Goal: Information Seeking & Learning: Learn about a topic

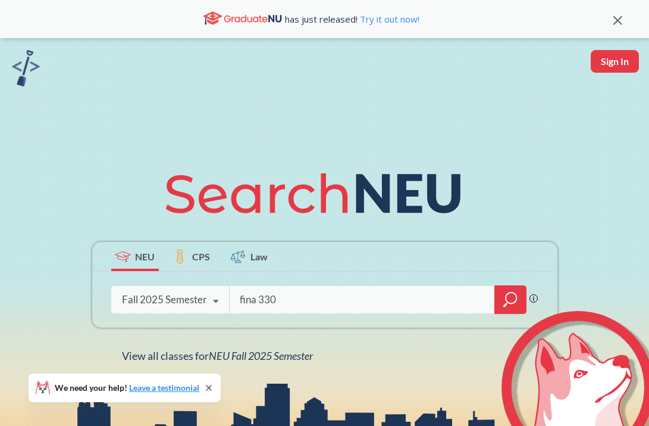
type input "fina 3303"
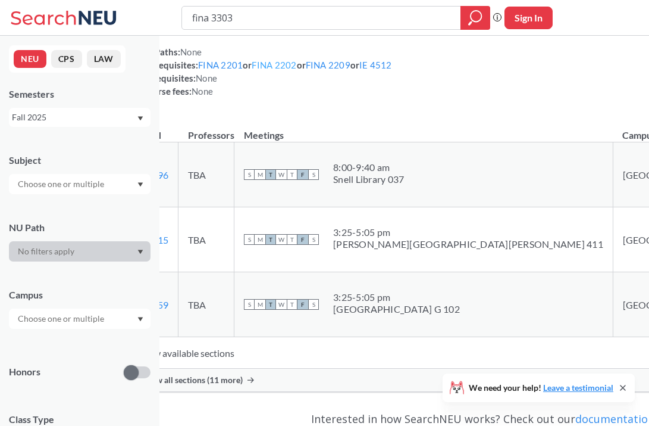
scroll to position [340, 0]
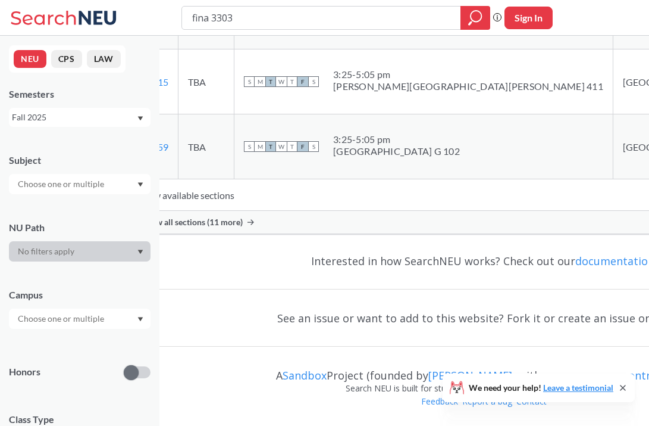
click at [243, 218] on span "Show all sections (11 more)" at bounding box center [192, 222] width 101 height 11
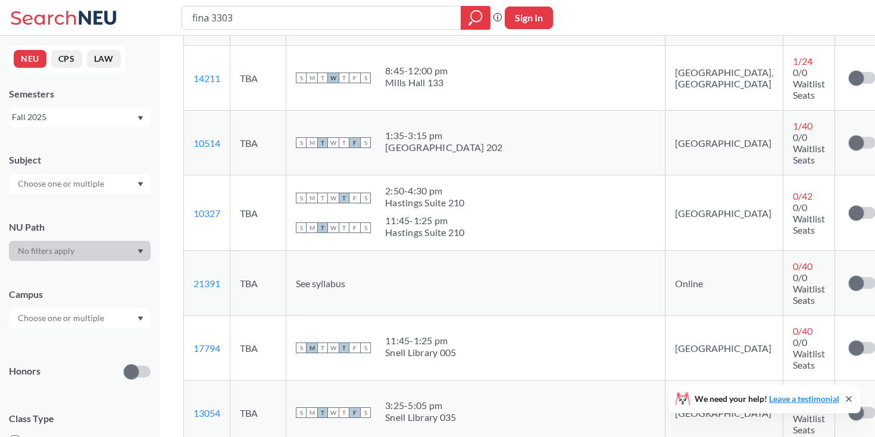
scroll to position [618, 0]
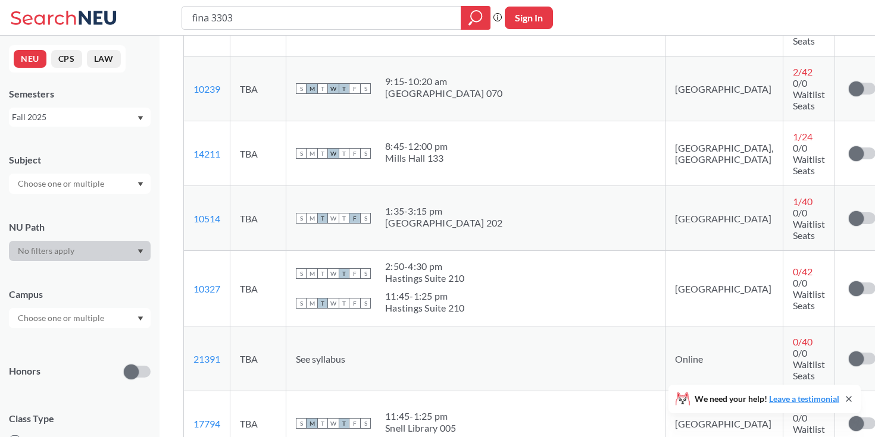
click at [456, 411] on div "11:45 - 1:25 pm" at bounding box center [420, 417] width 71 height 12
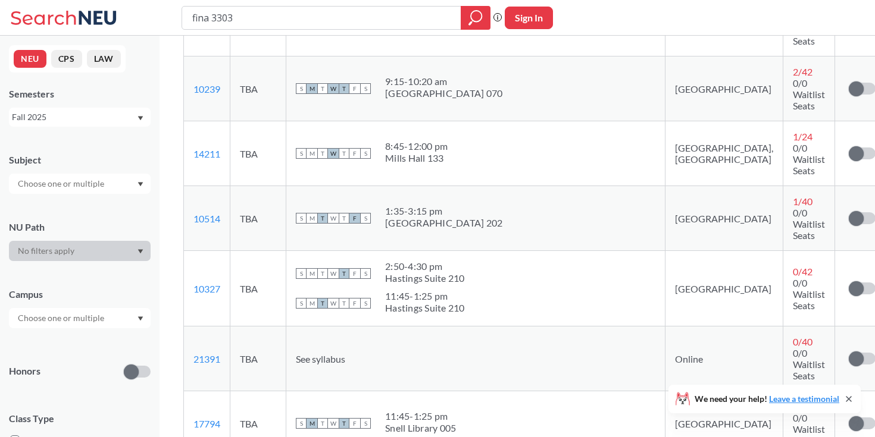
click at [456, 411] on div "11:45 - 1:25 pm" at bounding box center [420, 417] width 71 height 12
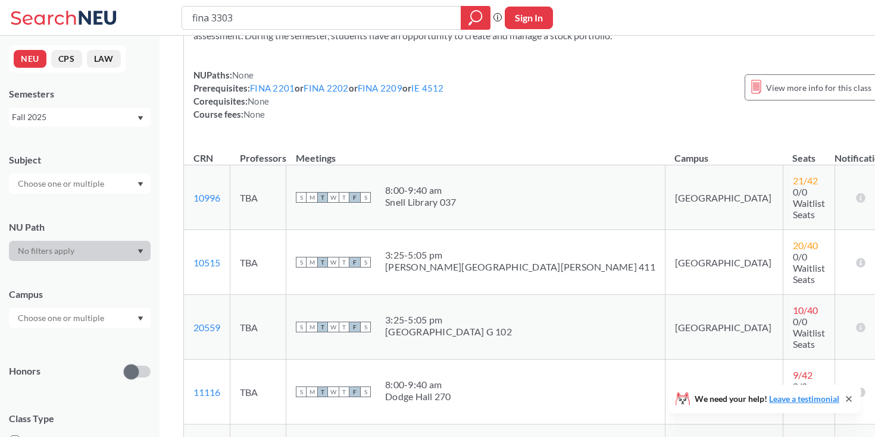
scroll to position [0, 0]
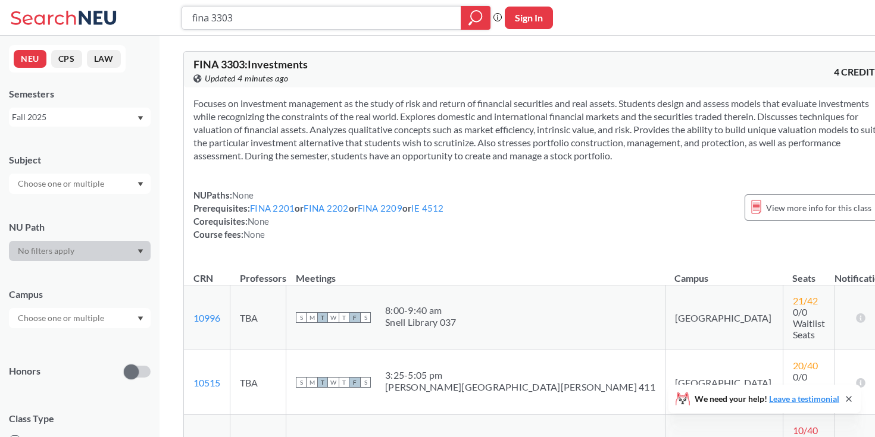
click at [296, 27] on input "fina 3303" at bounding box center [321, 18] width 261 height 20
type input "ds 4300"
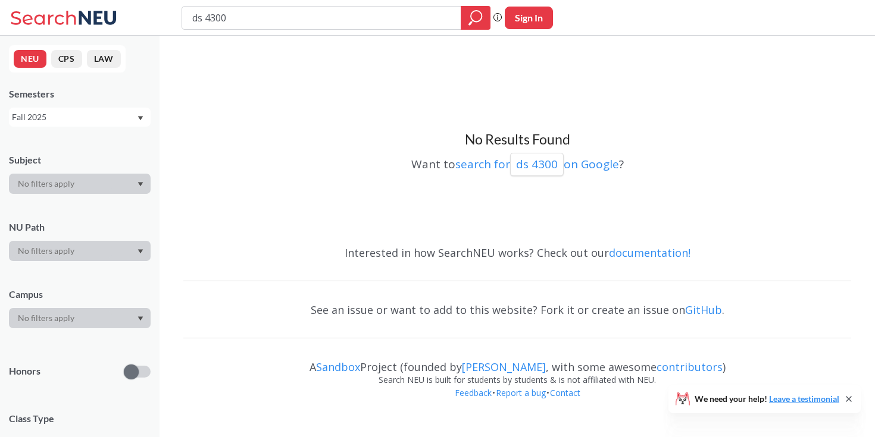
click at [301, 26] on input "ds 4300" at bounding box center [321, 18] width 261 height 20
type input "ds 4400"
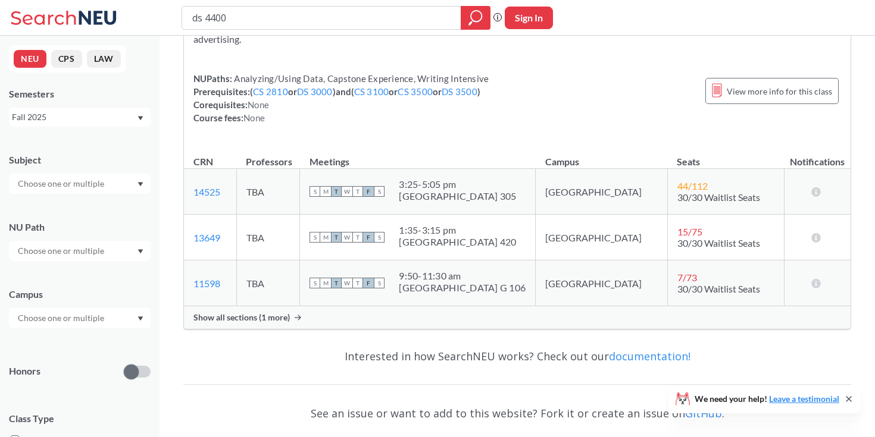
scroll to position [132, 0]
type input "ds 4200"
click at [478, 21] on icon "magnifying glass" at bounding box center [476, 16] width 11 height 11
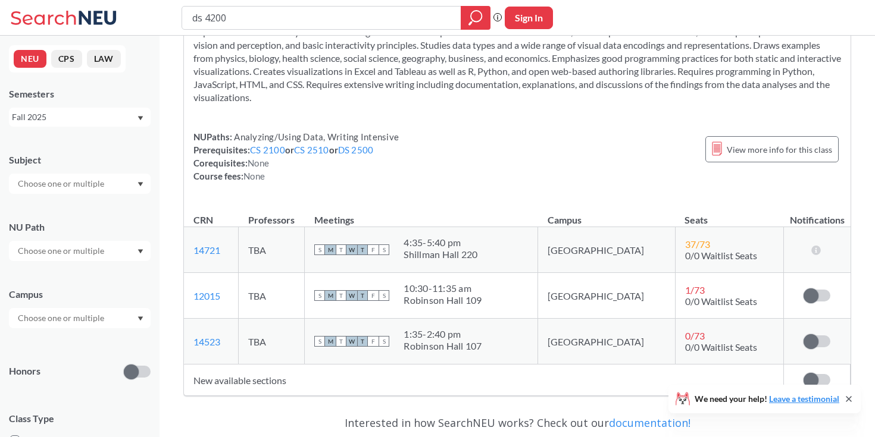
scroll to position [86, 0]
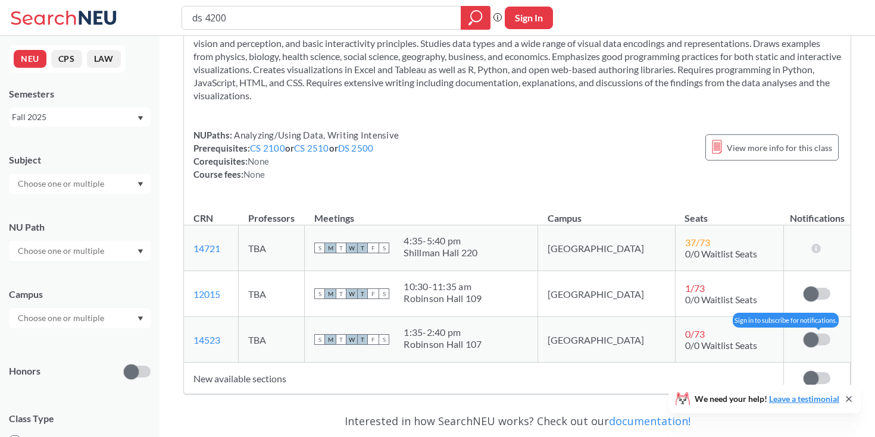
click at [649, 335] on span at bounding box center [810, 340] width 15 height 15
click at [649, 334] on input "checkbox" at bounding box center [803, 334] width 0 height 0
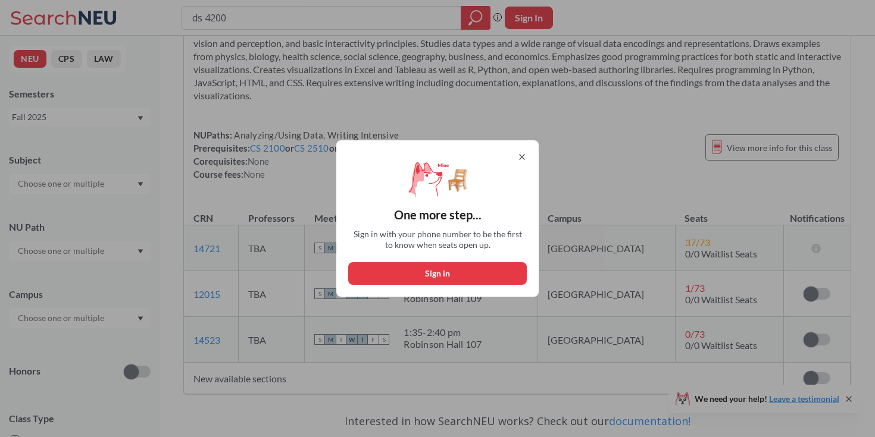
click at [464, 274] on button "Sign in" at bounding box center [437, 273] width 179 height 23
select select "US"
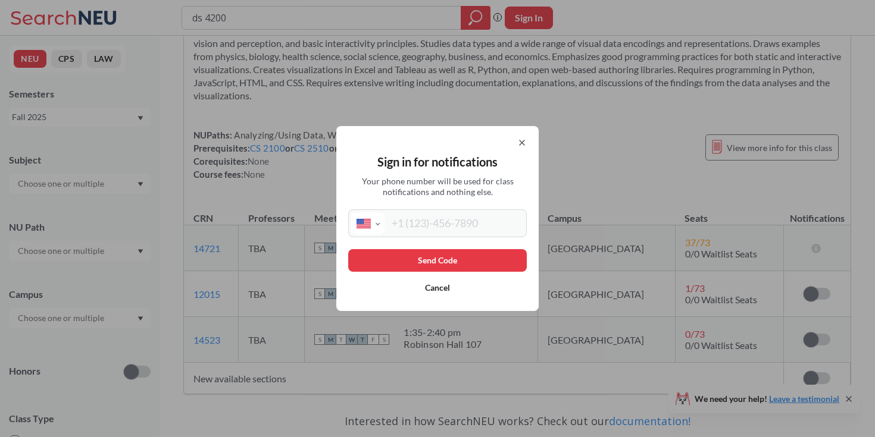
click at [453, 229] on input "tel" at bounding box center [453, 223] width 139 height 22
type input "[PHONE_NUMBER]"
click at [464, 259] on button "Send Code" at bounding box center [437, 260] width 179 height 23
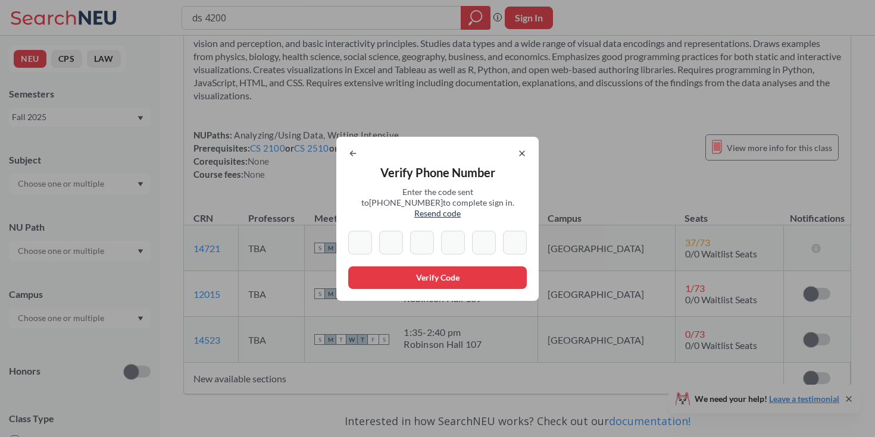
type input "5"
type input "9"
type input "5"
type input "4"
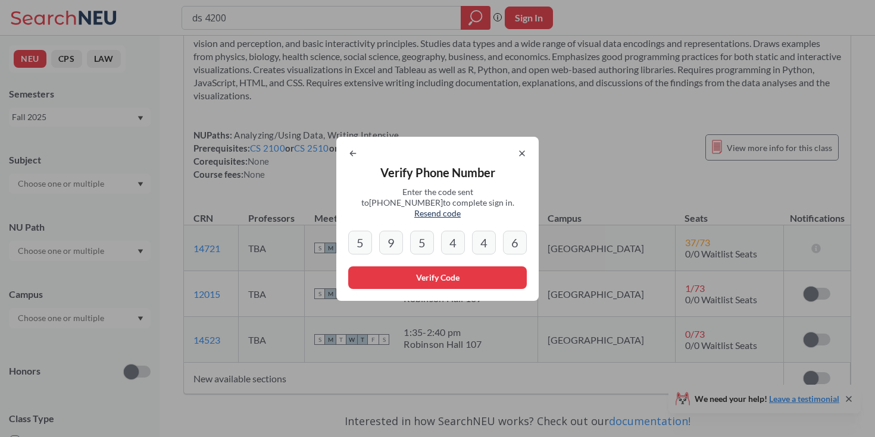
type input "6"
click at [456, 267] on button "Verify Code" at bounding box center [437, 278] width 179 height 23
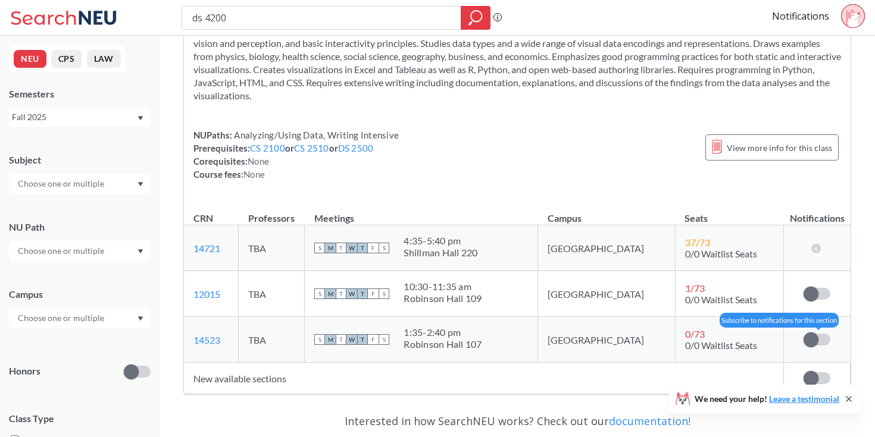
click at [649, 342] on label at bounding box center [816, 340] width 27 height 12
click at [649, 334] on input "checkbox" at bounding box center [803, 334] width 0 height 0
click at [649, 379] on span at bounding box center [810, 378] width 15 height 15
click at [649, 373] on input "checkbox" at bounding box center [803, 373] width 0 height 0
click at [649, 373] on label at bounding box center [816, 379] width 27 height 12
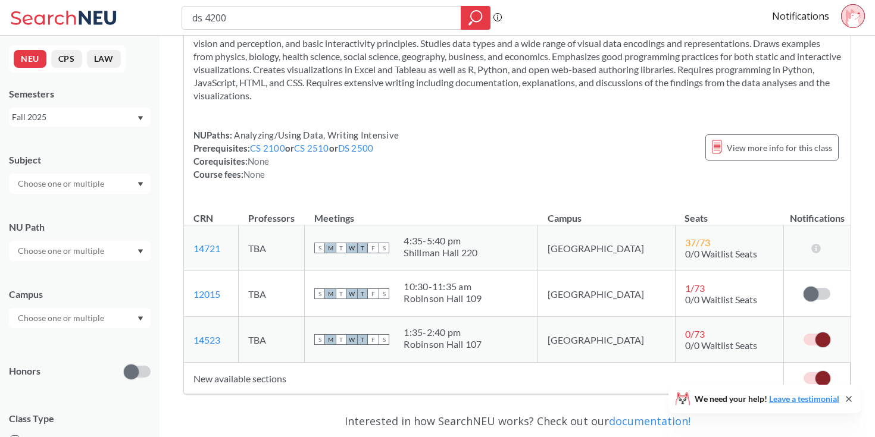
click at [649, 373] on input "checkbox" at bounding box center [803, 373] width 0 height 0
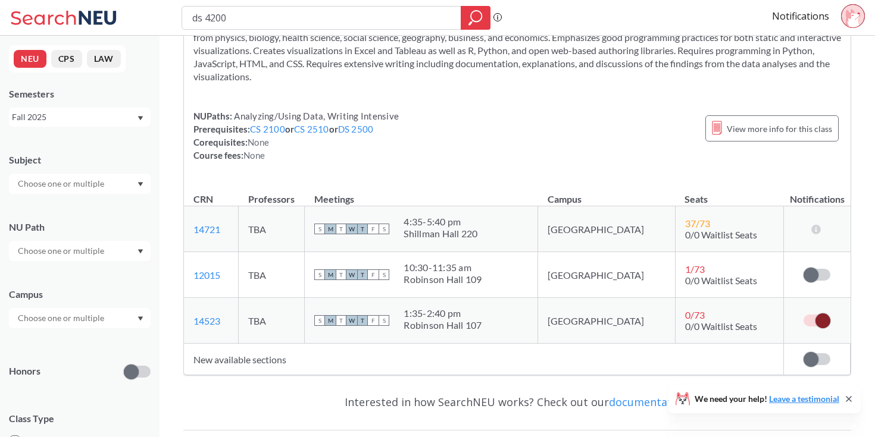
scroll to position [120, 0]
